Goal: Transaction & Acquisition: Purchase product/service

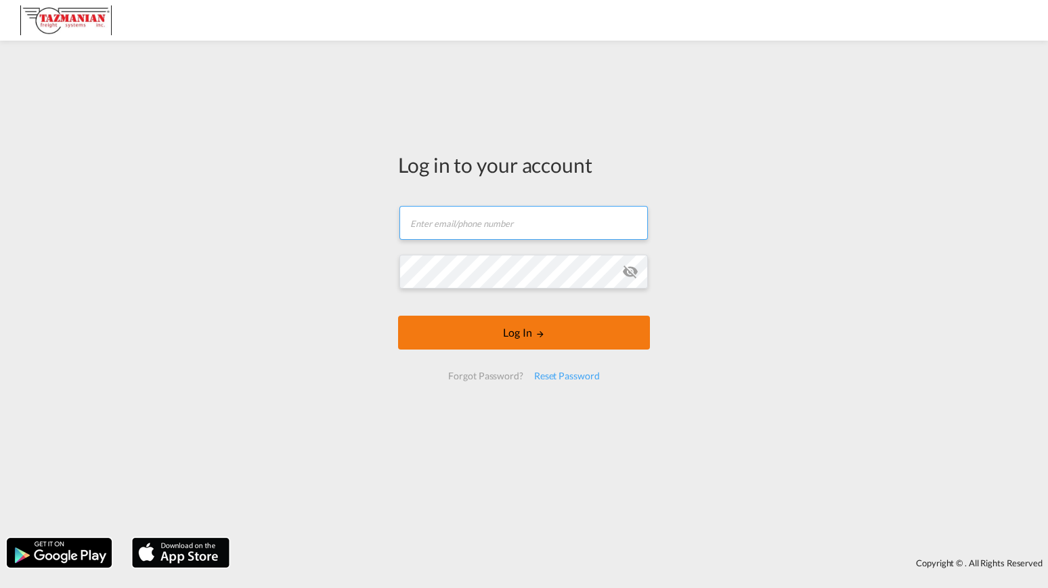
type input "[EMAIL_ADDRESS][DOMAIN_NAME]"
click at [506, 331] on button "Log In" at bounding box center [524, 332] width 252 height 34
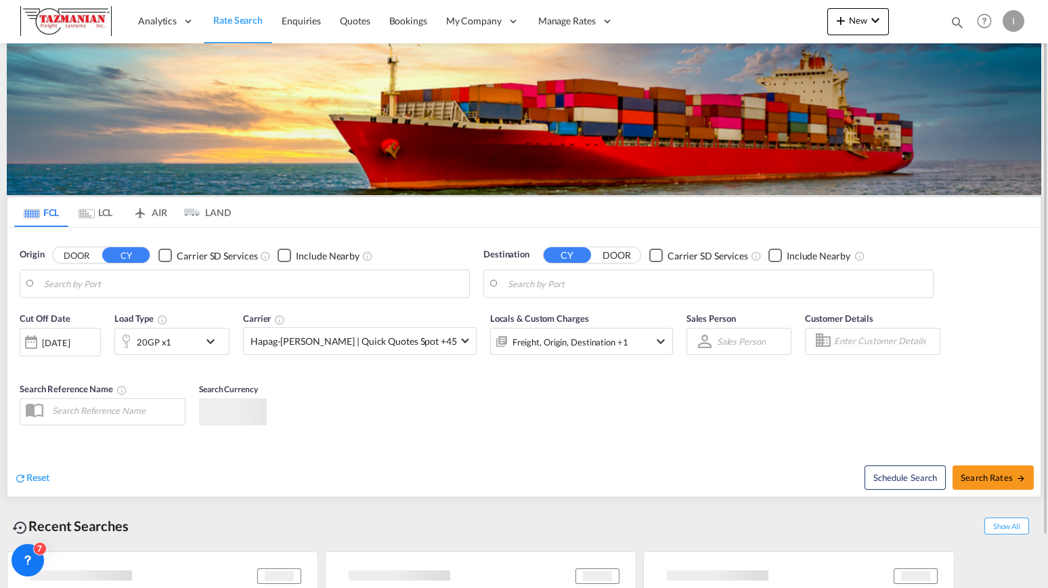
type input "[GEOGRAPHIC_DATA], [GEOGRAPHIC_DATA], USCMH"
type input "[GEOGRAPHIC_DATA], GBSOU"
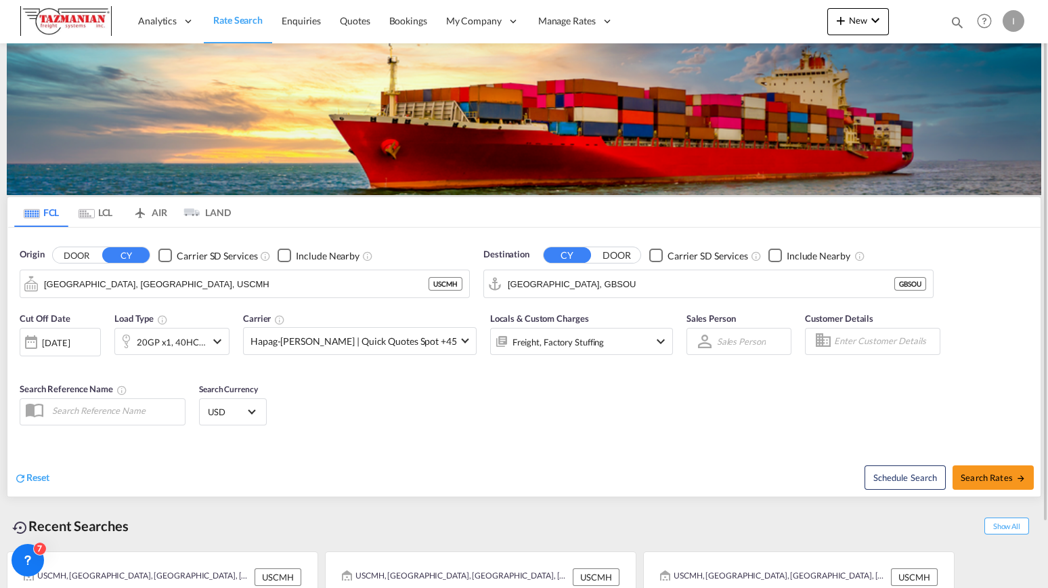
click at [720, 400] on div "Cut Off Date [DATE] [DATE] Load Type 20GP x1, 40HC x1 Carrier Hapag-[PERSON_NAM…" at bounding box center [523, 371] width 1033 height 132
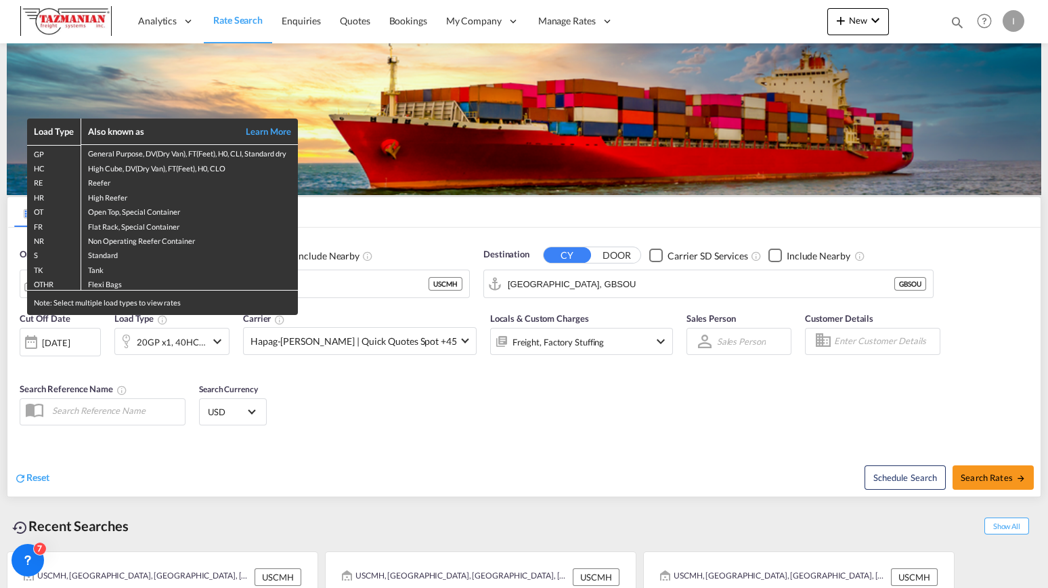
click at [449, 402] on div "Load Type Also known as Learn More GP General Purpose, DV(Dry Van), FT(Feet), H…" at bounding box center [524, 294] width 1048 height 588
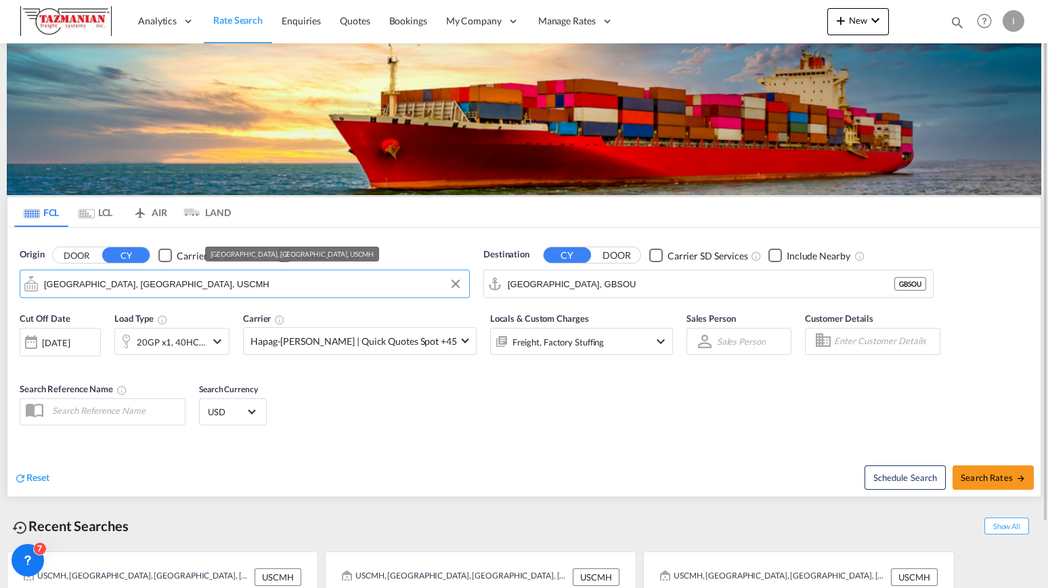
click at [164, 284] on input "[GEOGRAPHIC_DATA], [GEOGRAPHIC_DATA], USCMH" at bounding box center [253, 283] width 418 height 20
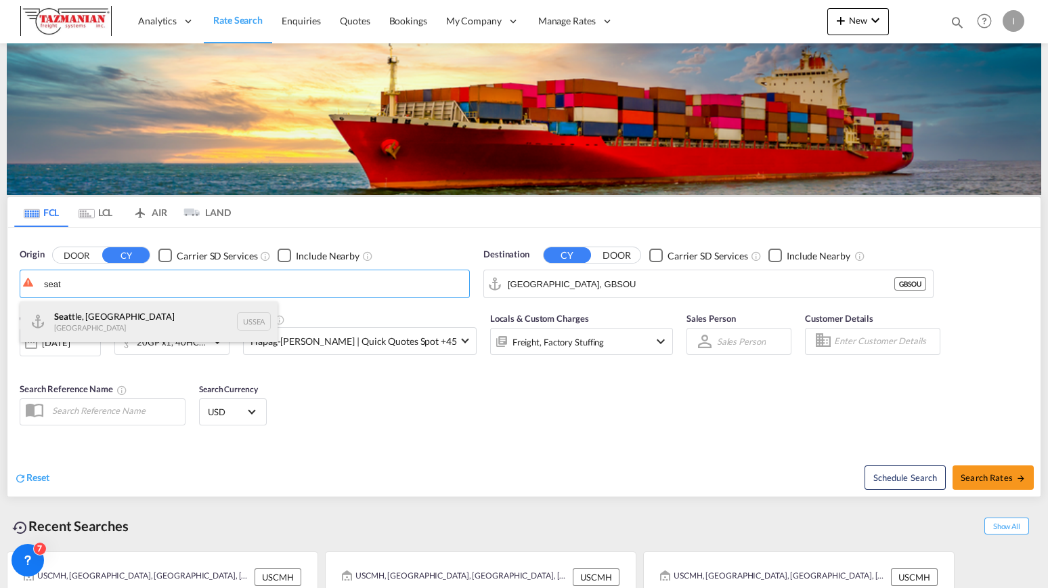
click at [252, 320] on div "Seat tle, WA [GEOGRAPHIC_DATA] USSEA" at bounding box center [148, 321] width 257 height 41
type input "[GEOGRAPHIC_DATA], [GEOGRAPHIC_DATA], USSEA"
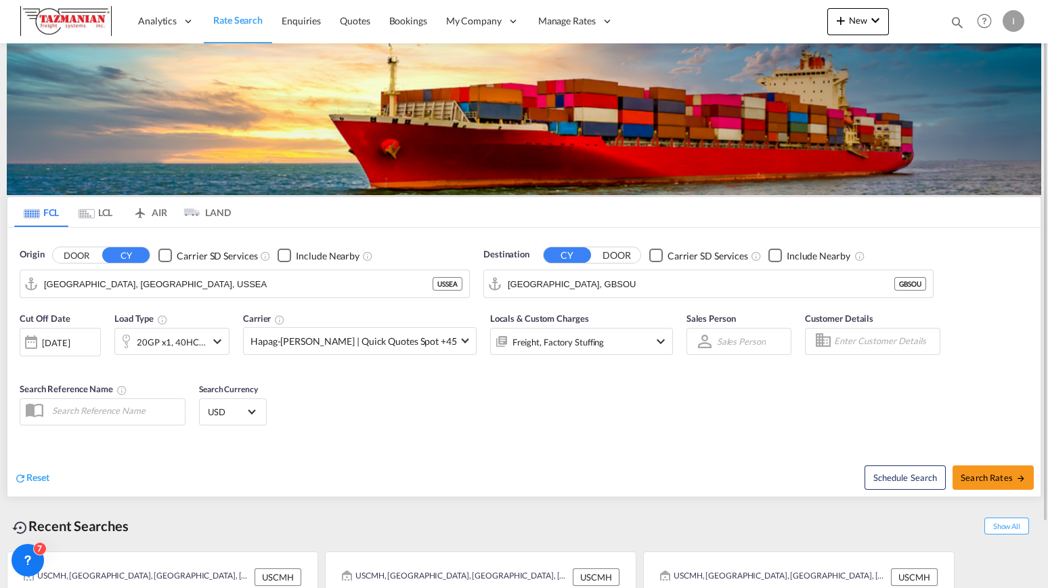
click at [620, 487] on div "Schedule Search Search Rates" at bounding box center [783, 470] width 513 height 52
paste input "[GEOGRAPHIC_DATA]"
click at [632, 274] on input "[GEOGRAPHIC_DATA]" at bounding box center [717, 283] width 418 height 20
paste input "Vadodara"
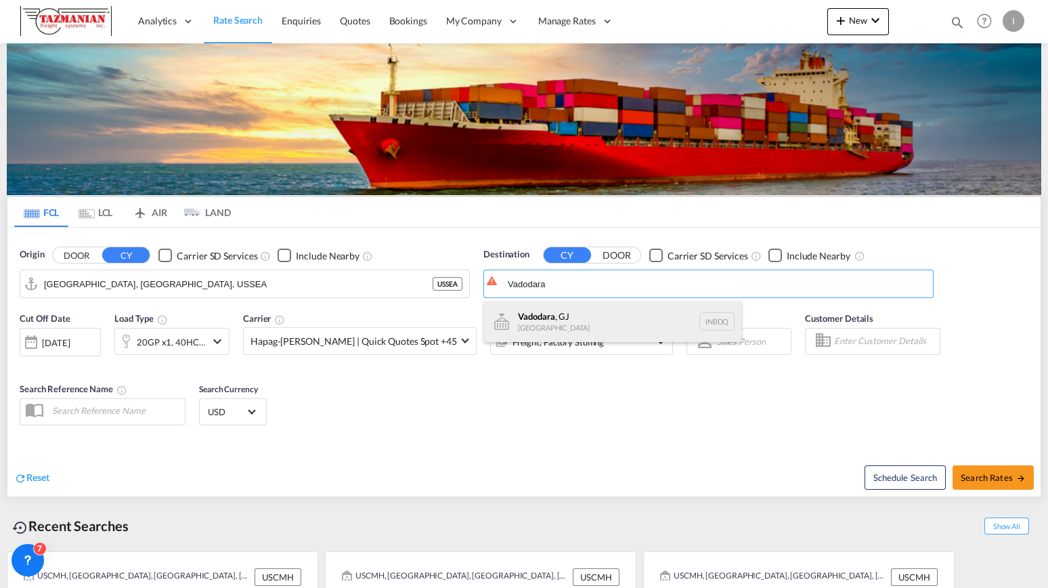
click at [713, 324] on div "Vadodara , [GEOGRAPHIC_DATA] [GEOGRAPHIC_DATA] INBDQ" at bounding box center [612, 321] width 257 height 41
type input "Vadodara, GJ, INBDQ"
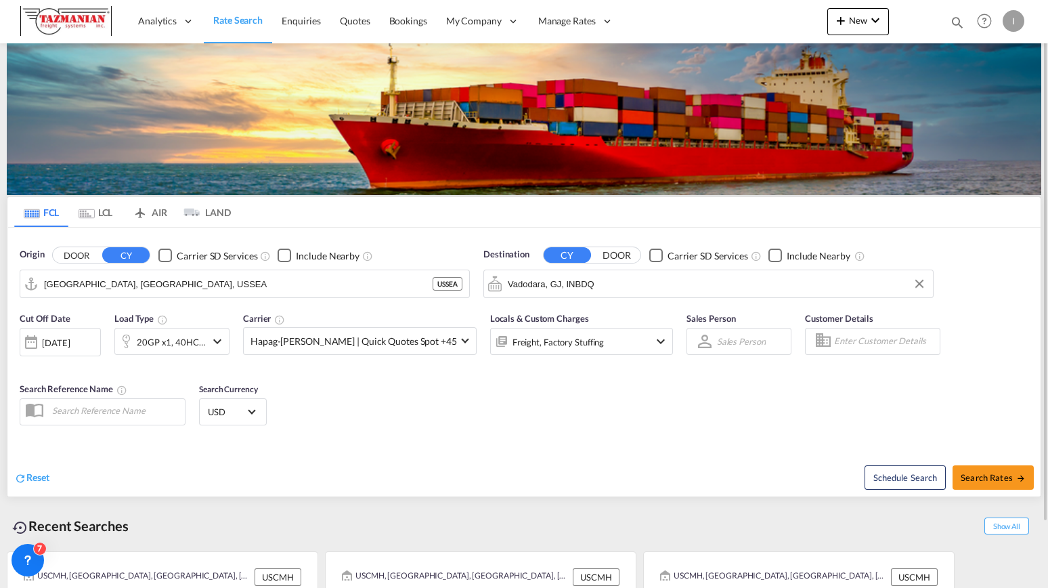
click at [46, 337] on div "[DATE]" at bounding box center [56, 342] width 28 height 12
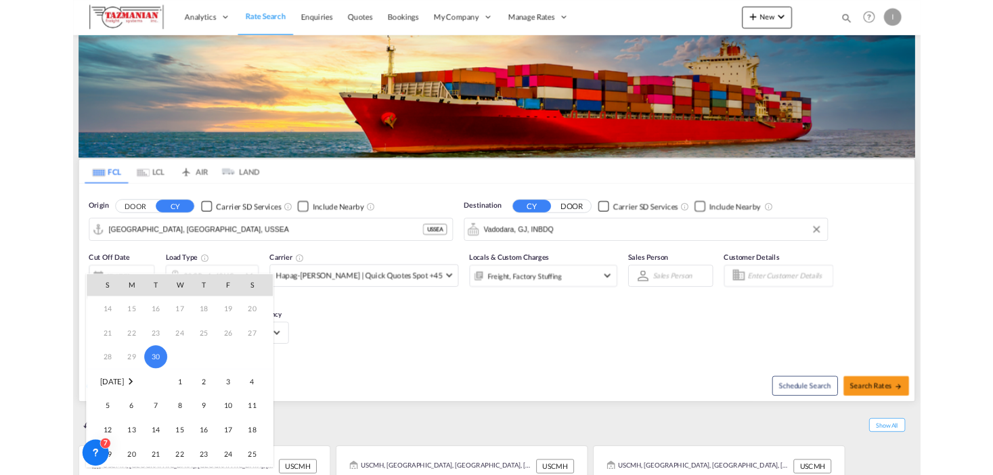
scroll to position [90, 0]
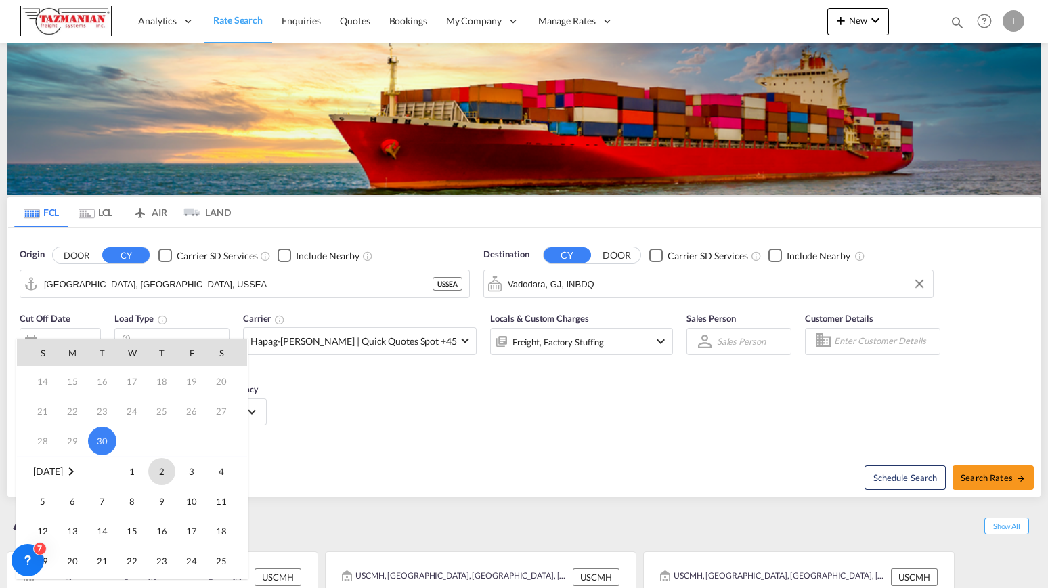
click at [158, 475] on span "2" at bounding box center [161, 471] width 27 height 27
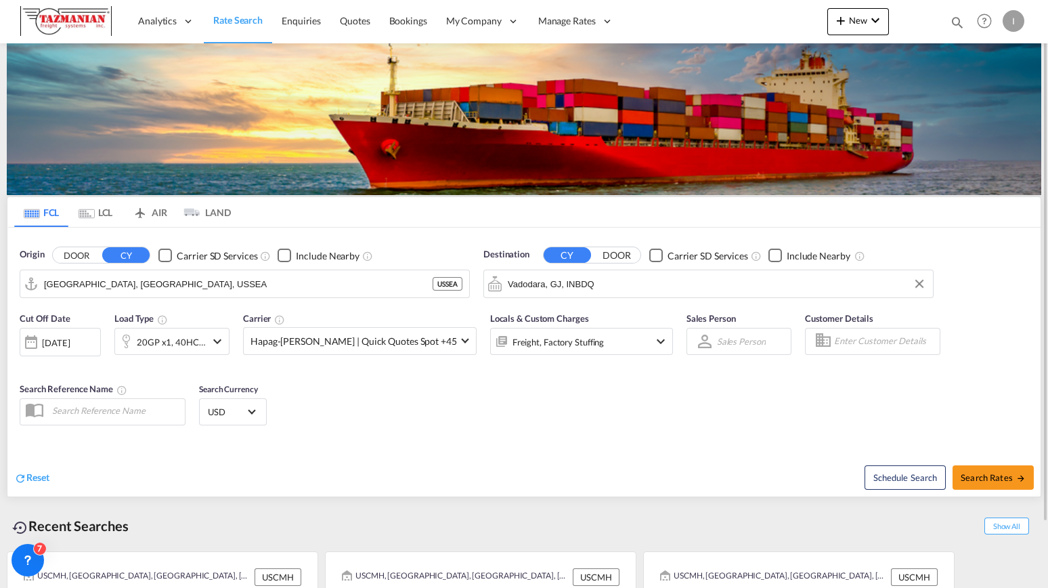
click at [218, 347] on md-icon "icon-chevron-down" at bounding box center [217, 341] width 16 height 16
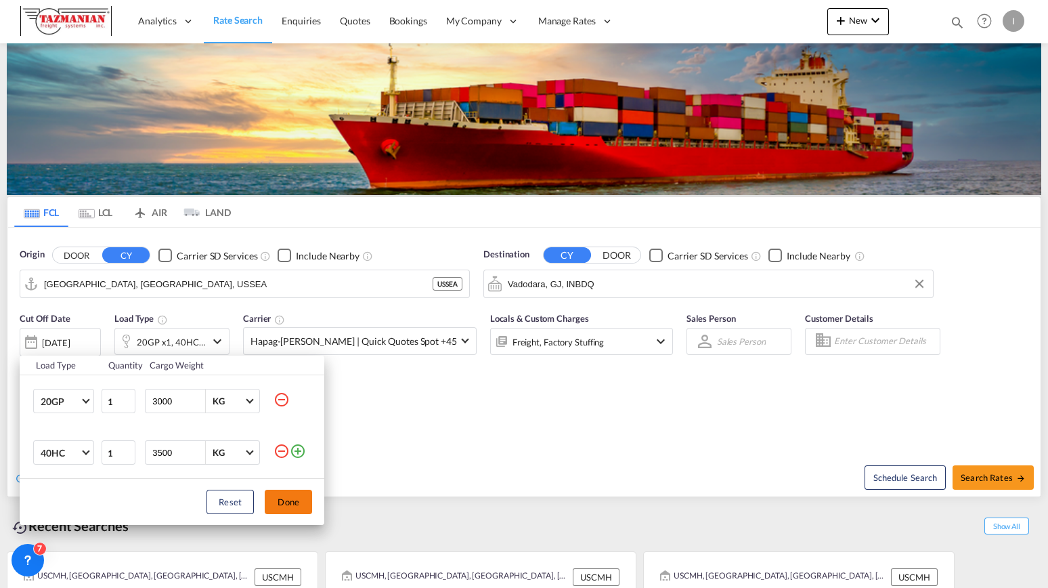
click at [289, 498] on button "Done" at bounding box center [288, 501] width 47 height 24
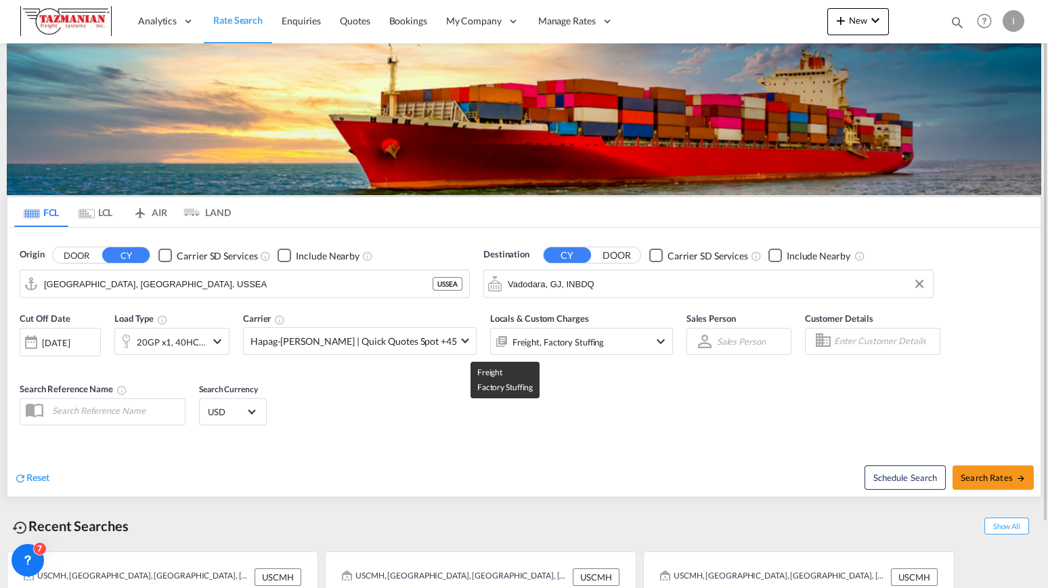
click at [512, 343] on div "Freight, Factory Stuffing" at bounding box center [558, 341] width 92 height 19
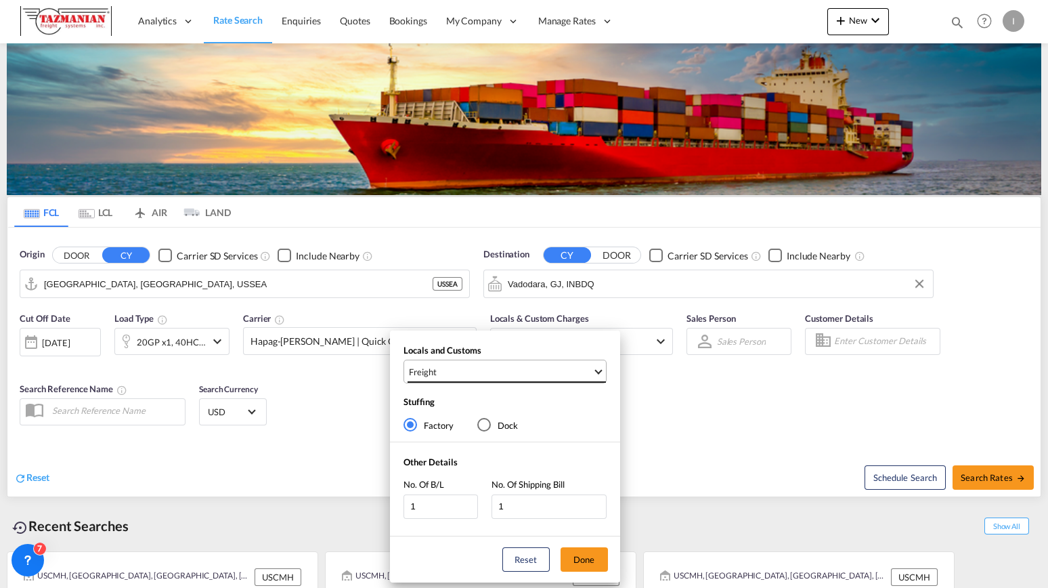
click at [542, 380] on md-select-value "Freight" at bounding box center [507, 371] width 198 height 22
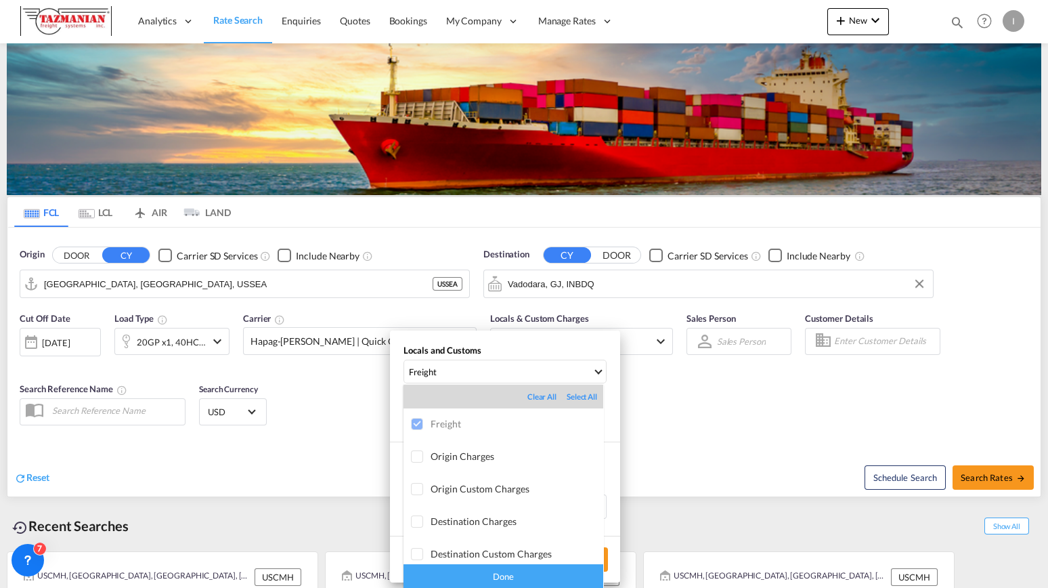
click at [709, 416] on md-backdrop at bounding box center [524, 294] width 1048 height 588
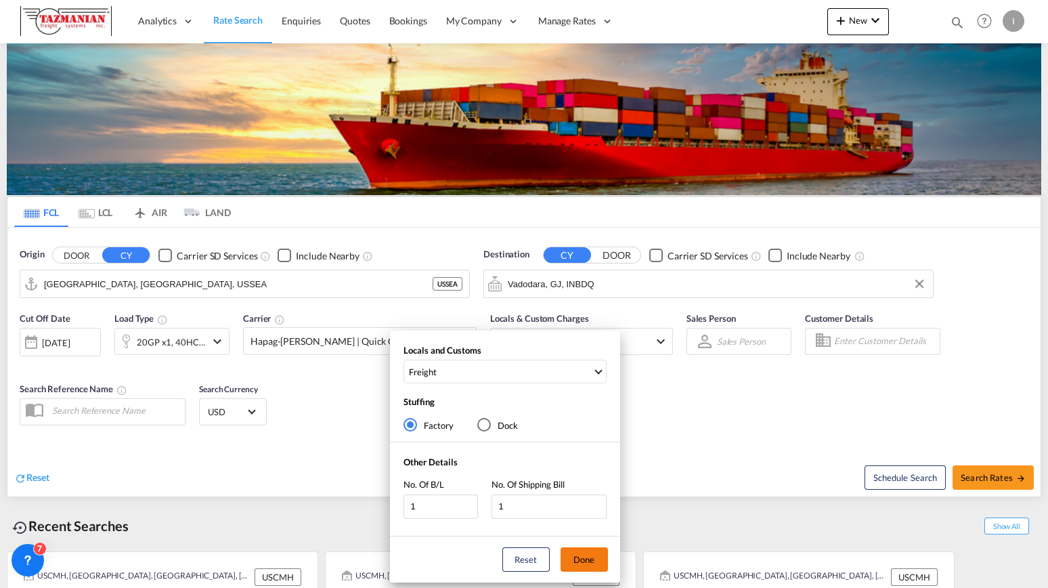
click at [583, 560] on button "Done" at bounding box center [583, 559] width 47 height 24
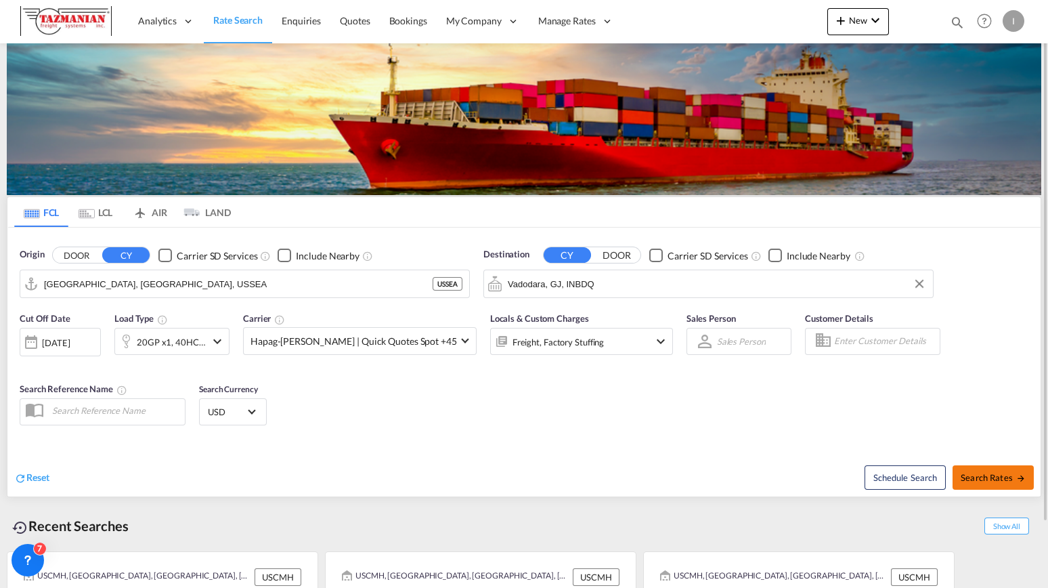
click at [1004, 475] on span "Search Rates" at bounding box center [993, 477] width 65 height 11
type input "USSEA to INBDQ / [DATE]"
